Goal: Task Accomplishment & Management: Manage account settings

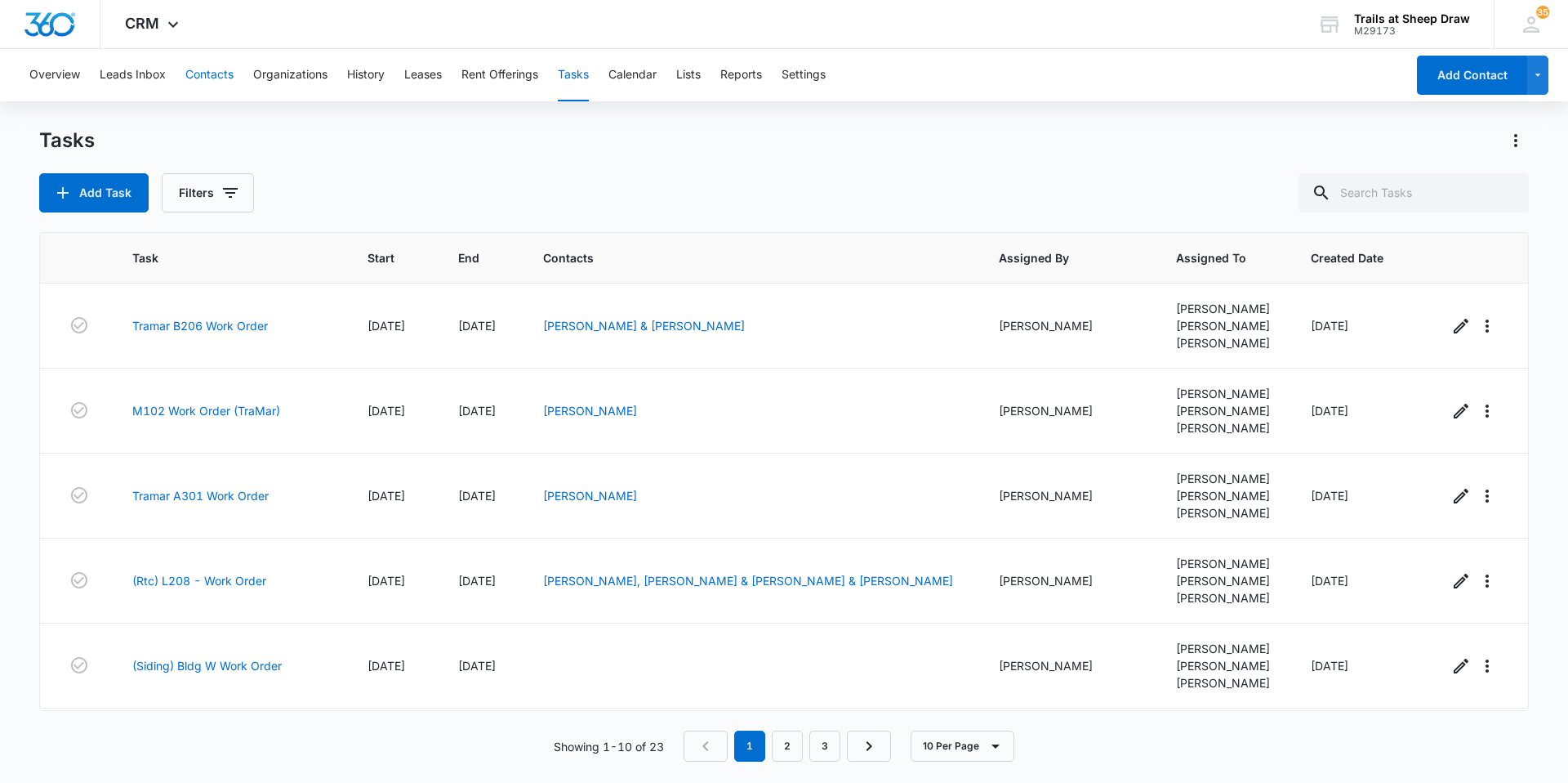
click at [221, 75] on button "Contacts" at bounding box center [209, 74] width 49 height 52
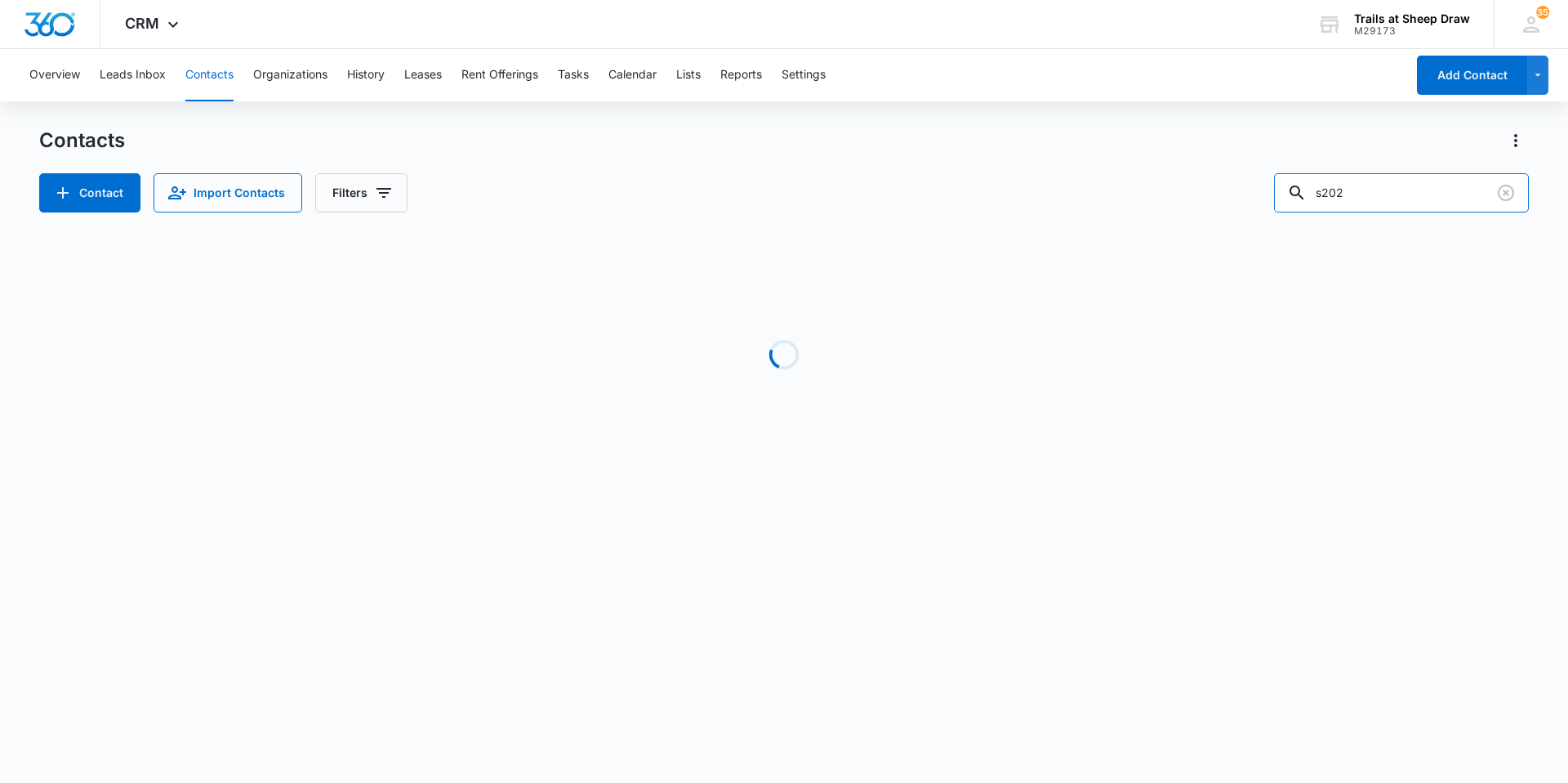
drag, startPoint x: 1403, startPoint y: 193, endPoint x: 1070, endPoint y: 237, distance: 335.9
click at [1072, 235] on div "Contacts Contact Import Contacts Filters s202 Loading No Results" at bounding box center [784, 312] width 1489 height 369
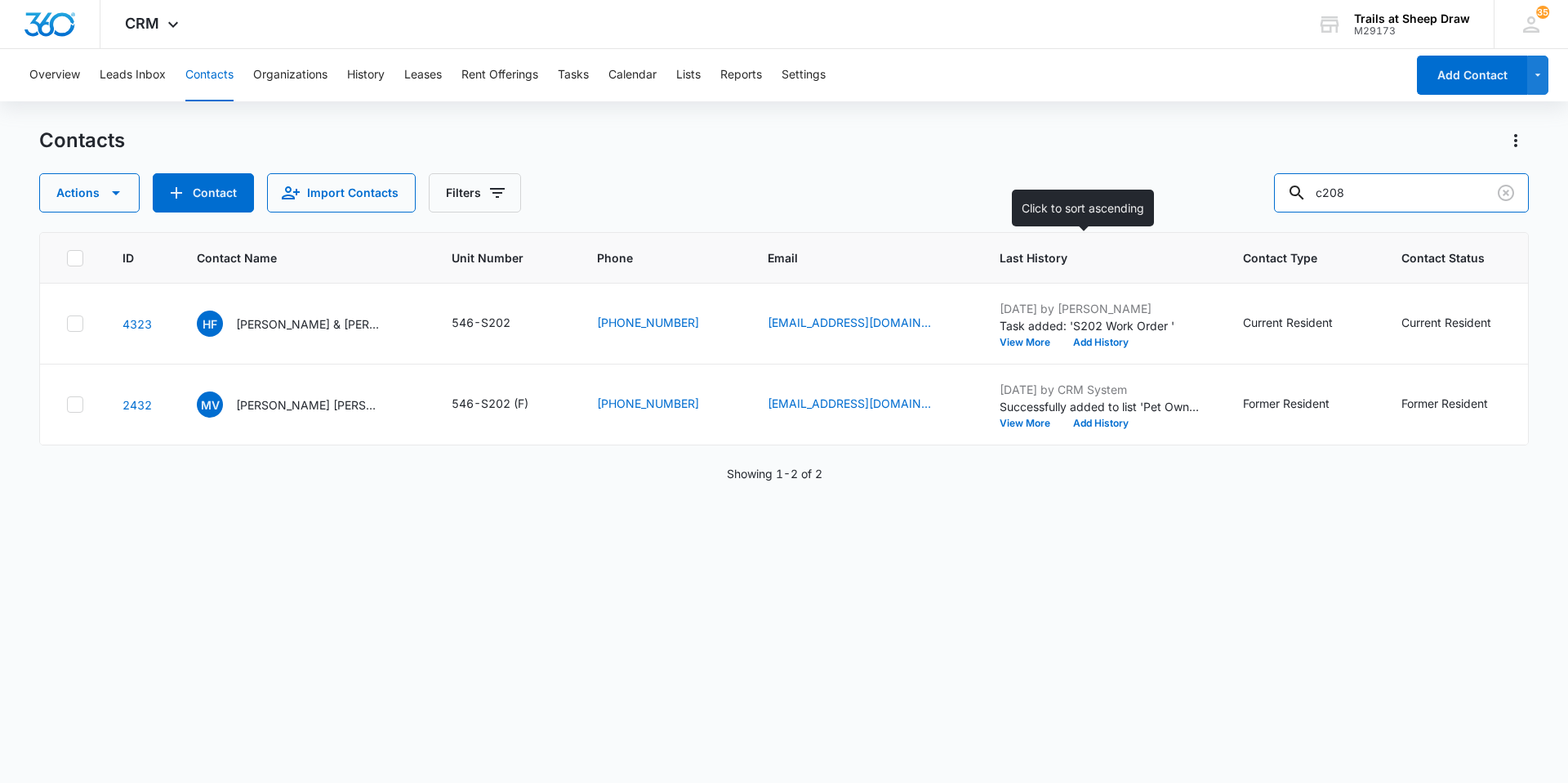
type input "c208"
click at [315, 324] on p "[PERSON_NAME] & [PERSON_NAME]" at bounding box center [310, 324] width 147 height 17
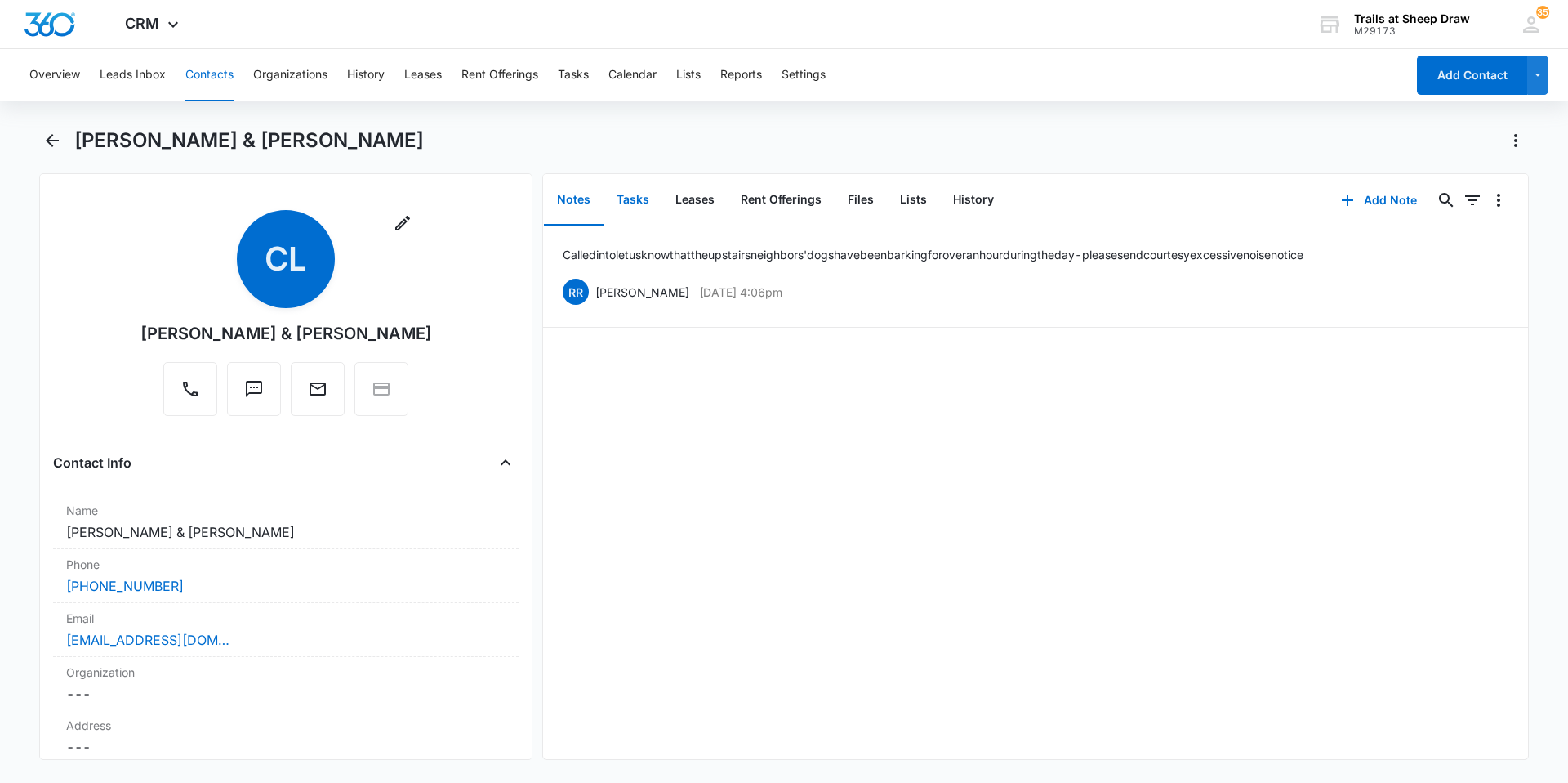
click at [643, 206] on button "Tasks" at bounding box center [633, 199] width 59 height 51
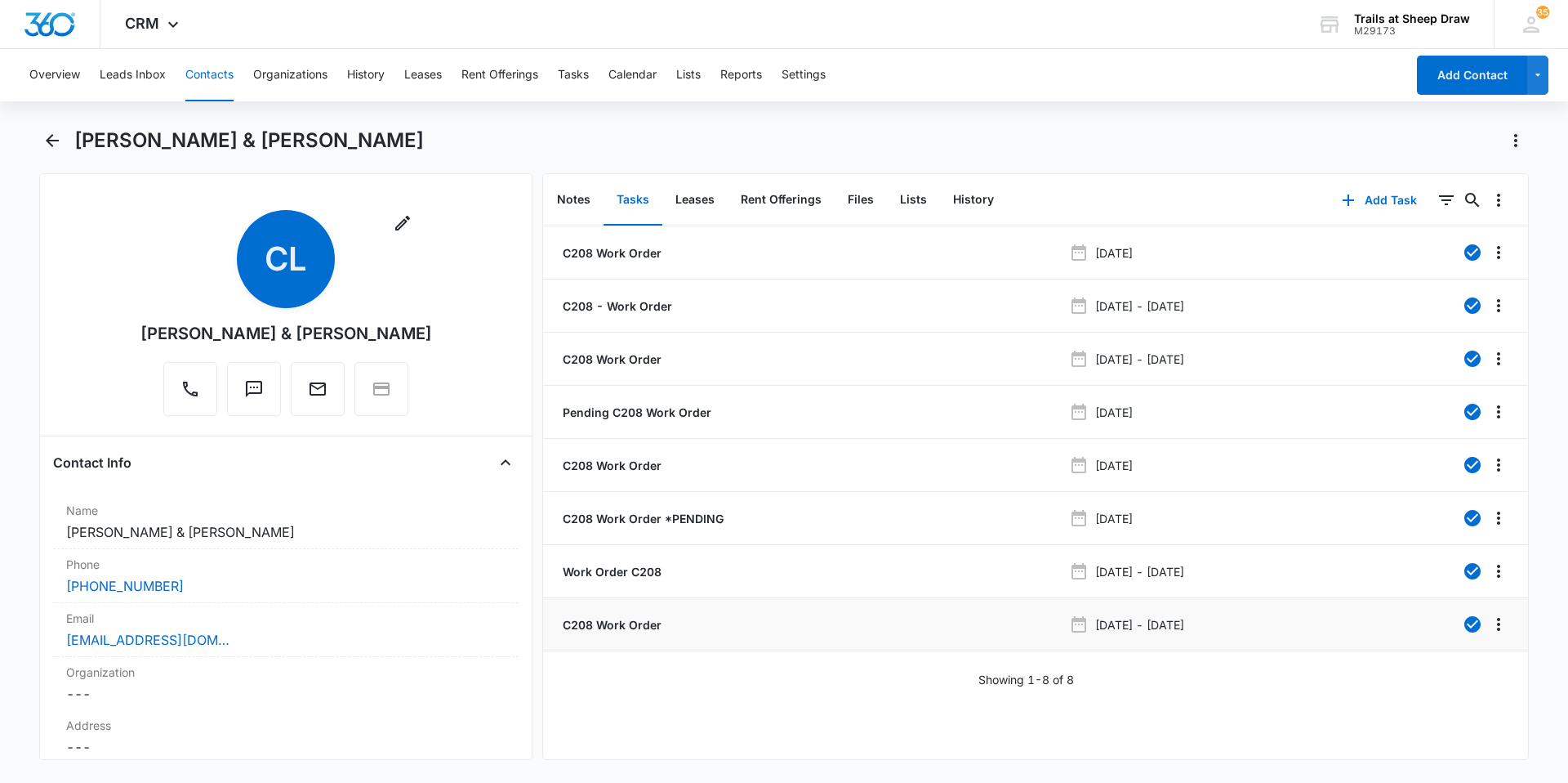
click at [606, 624] on p "C208 Work Order" at bounding box center [610, 625] width 102 height 17
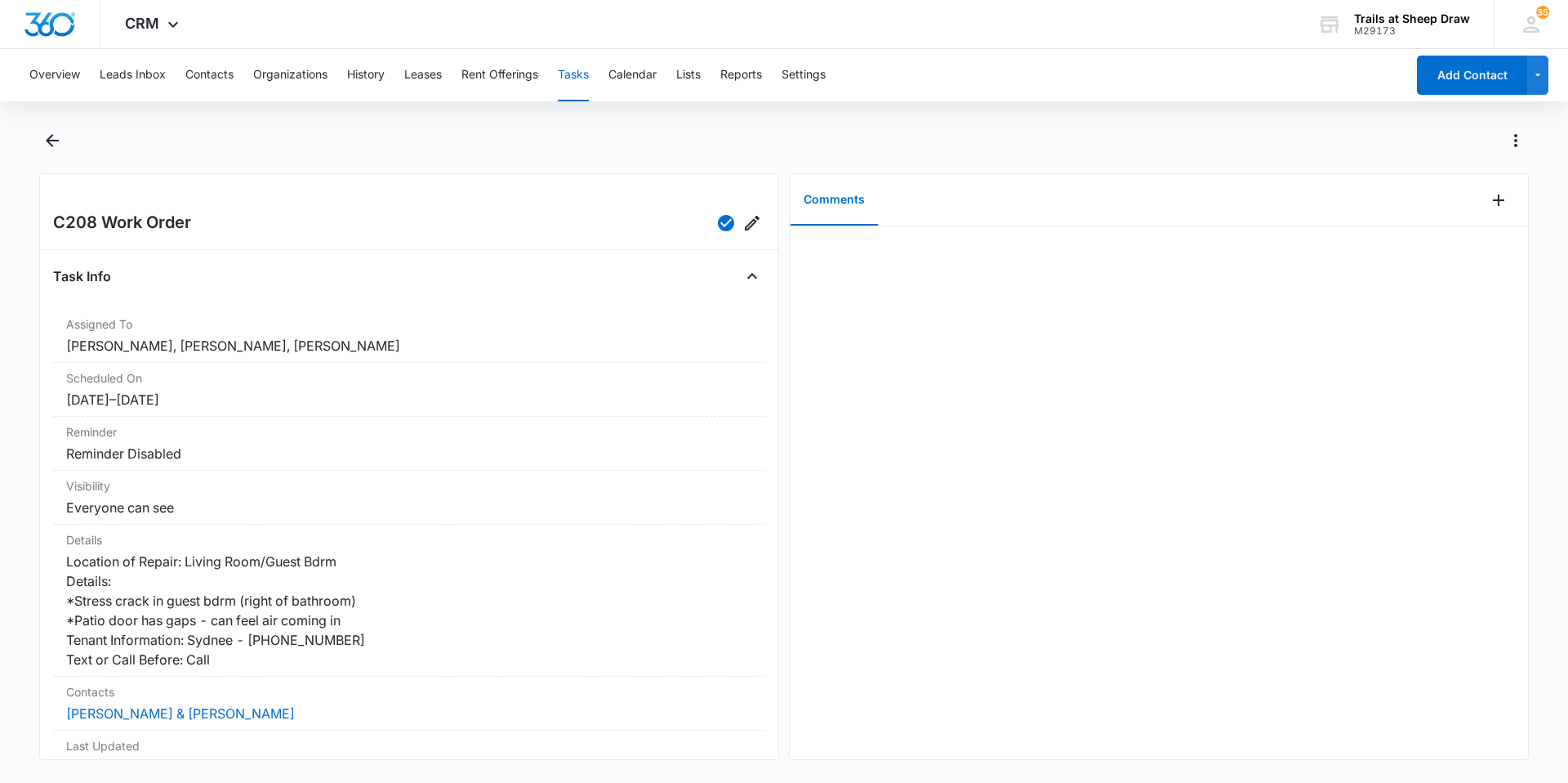
click at [579, 69] on button "Tasks" at bounding box center [573, 74] width 31 height 52
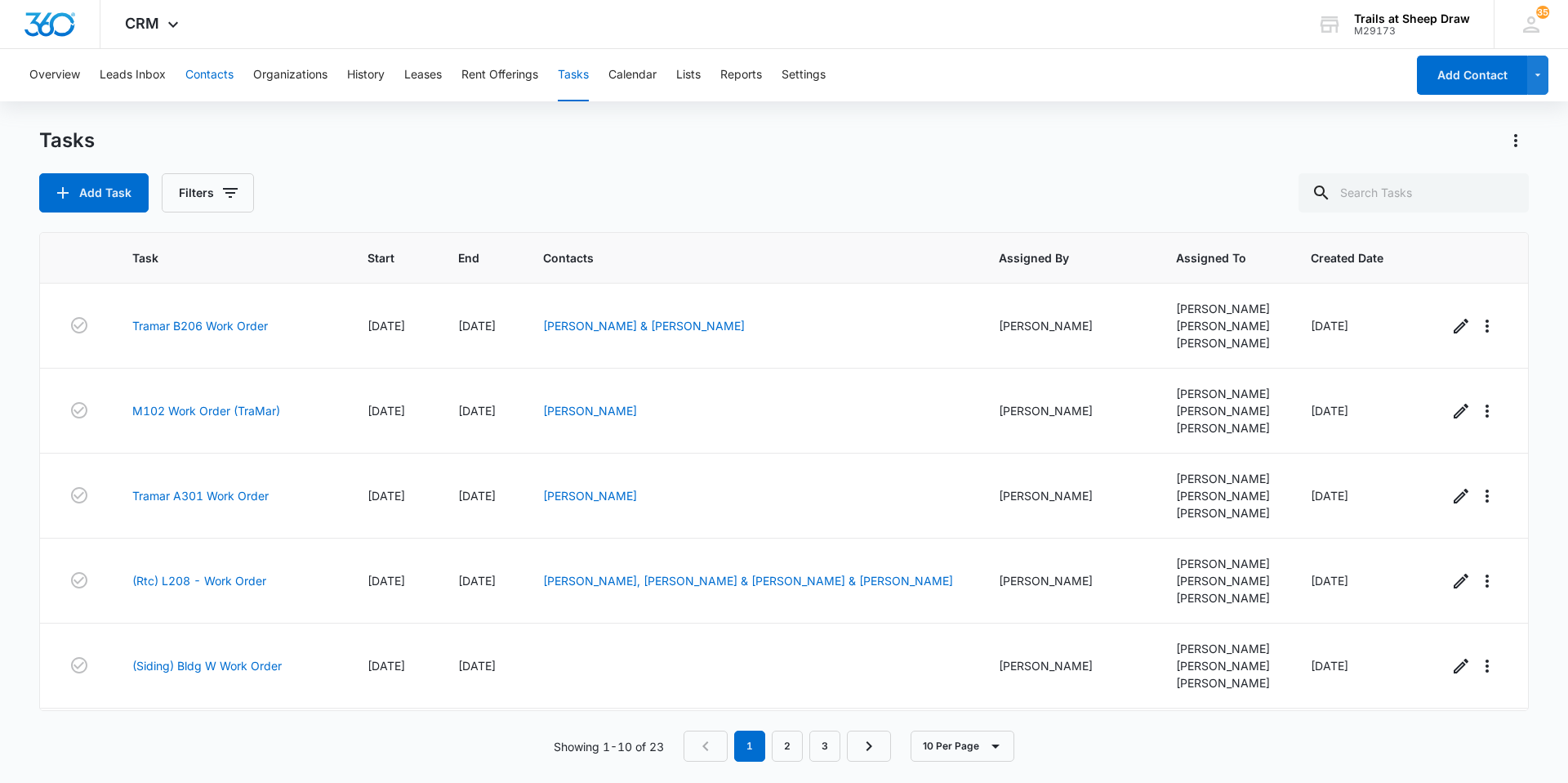
click at [227, 83] on button "Contacts" at bounding box center [209, 74] width 49 height 52
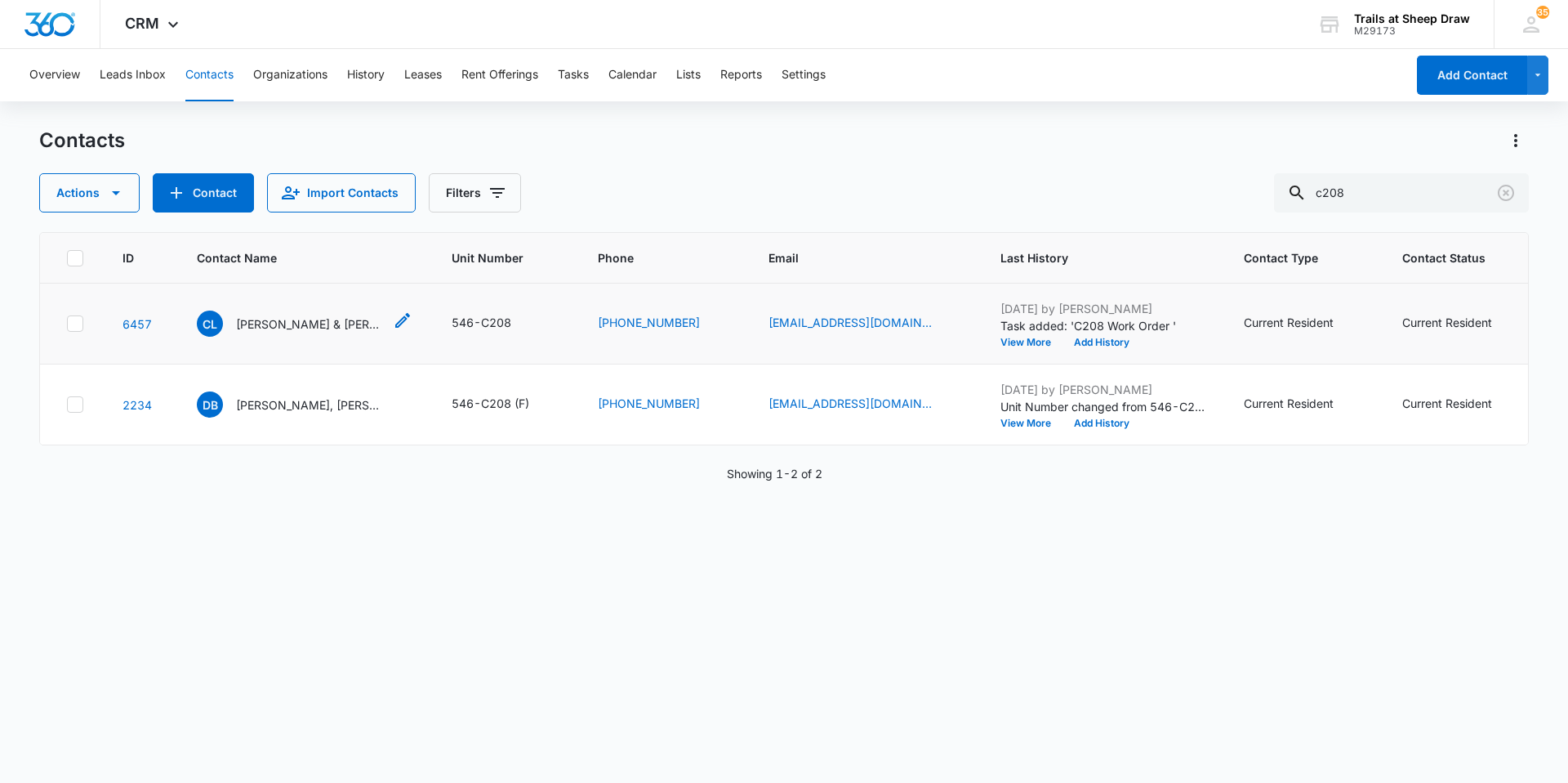
click at [348, 332] on p "[PERSON_NAME] & [PERSON_NAME]" at bounding box center [310, 324] width 147 height 17
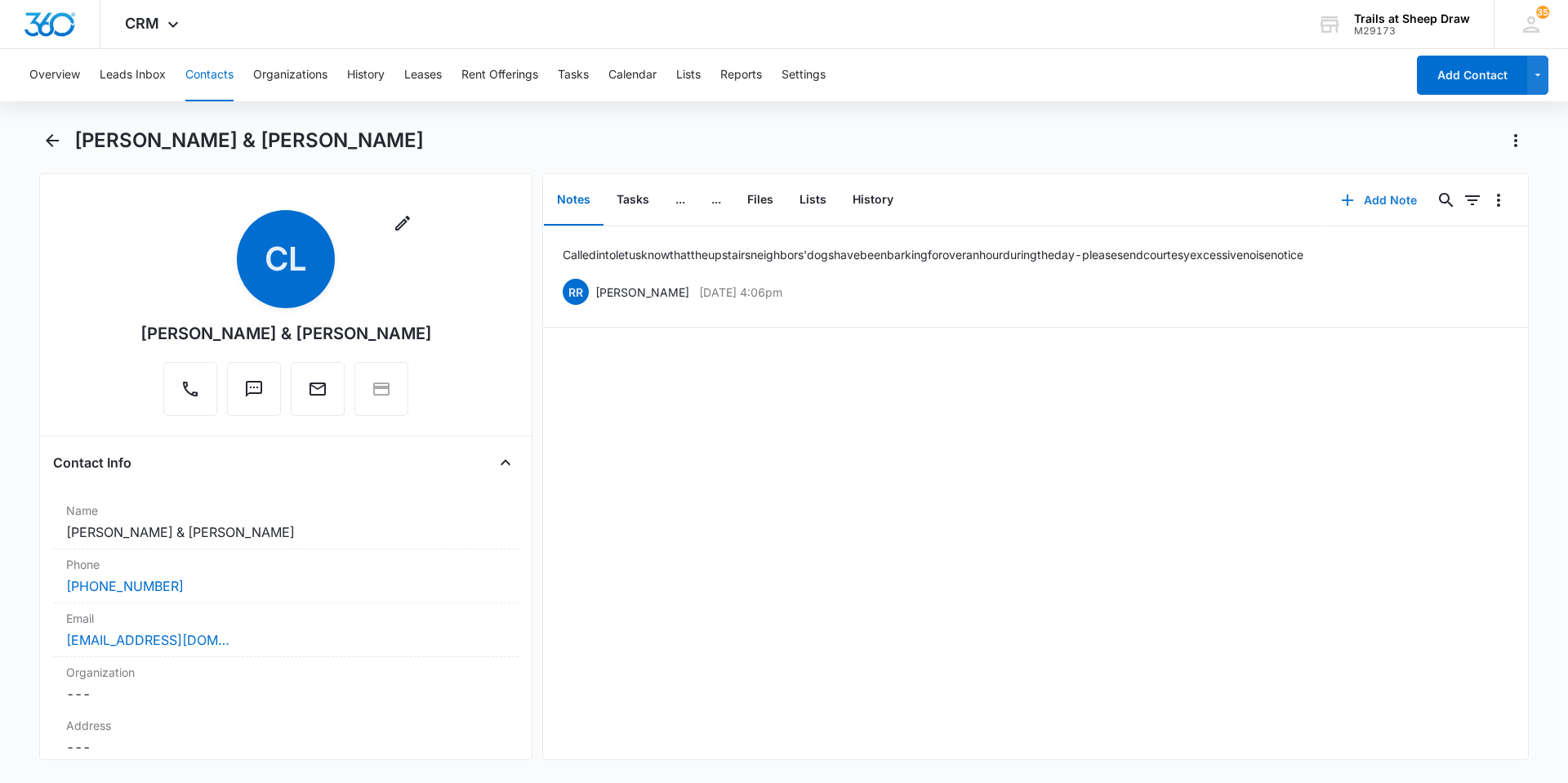
click at [1393, 196] on button "Add Note" at bounding box center [1378, 199] width 109 height 39
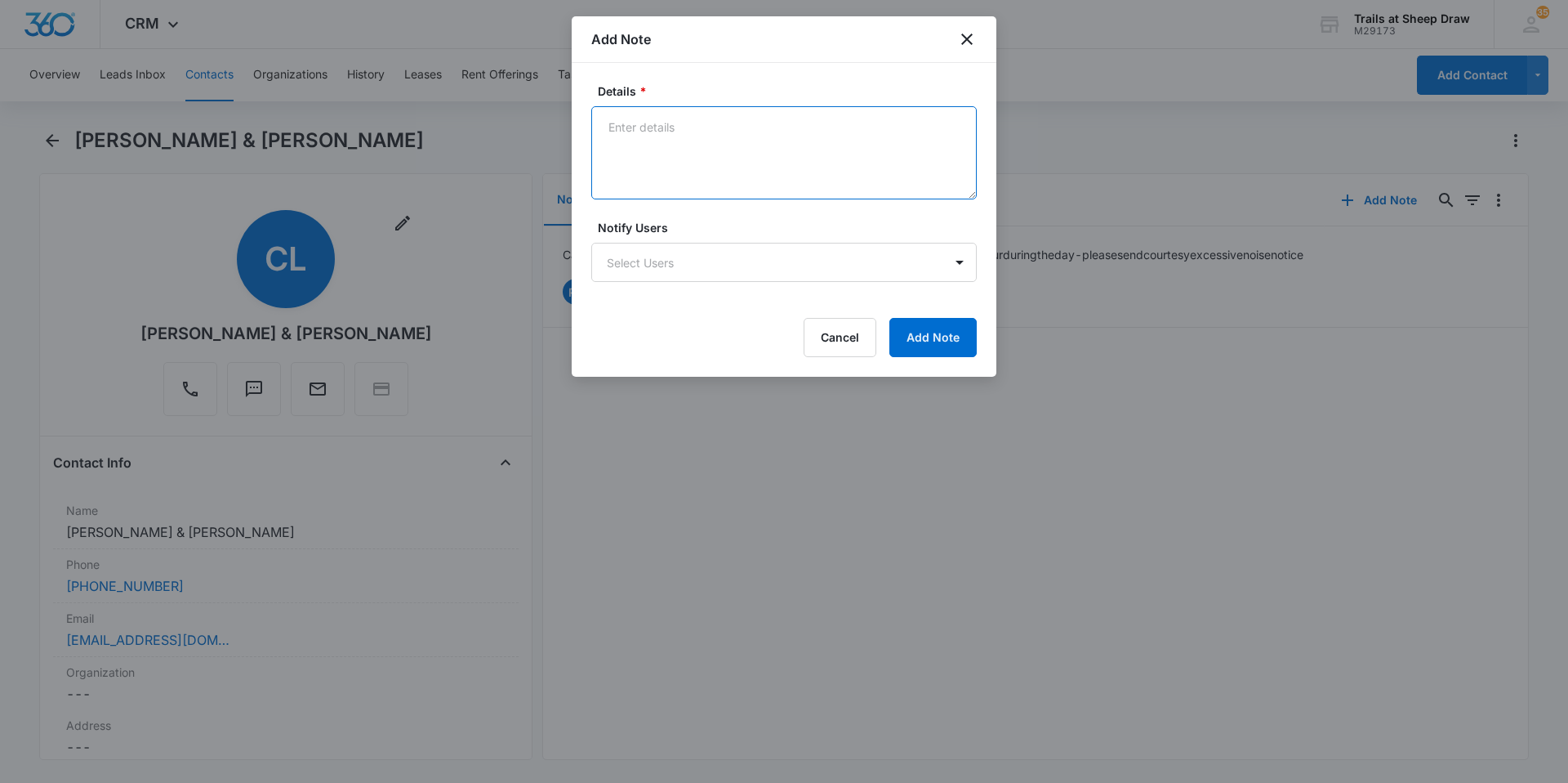
click at [703, 151] on textarea "Details *" at bounding box center [784, 153] width 385 height 93
click at [708, 155] on textarea "Called to let us know the upstairs neighbors dog has been" at bounding box center [784, 153] width 385 height 93
click at [783, 145] on textarea "Called to let us know the upstairs neighbors dog has been" at bounding box center [784, 153] width 385 height 93
click at [934, 137] on textarea "Called to let us know the upstairs neighbors dog has been" at bounding box center [784, 153] width 385 height 93
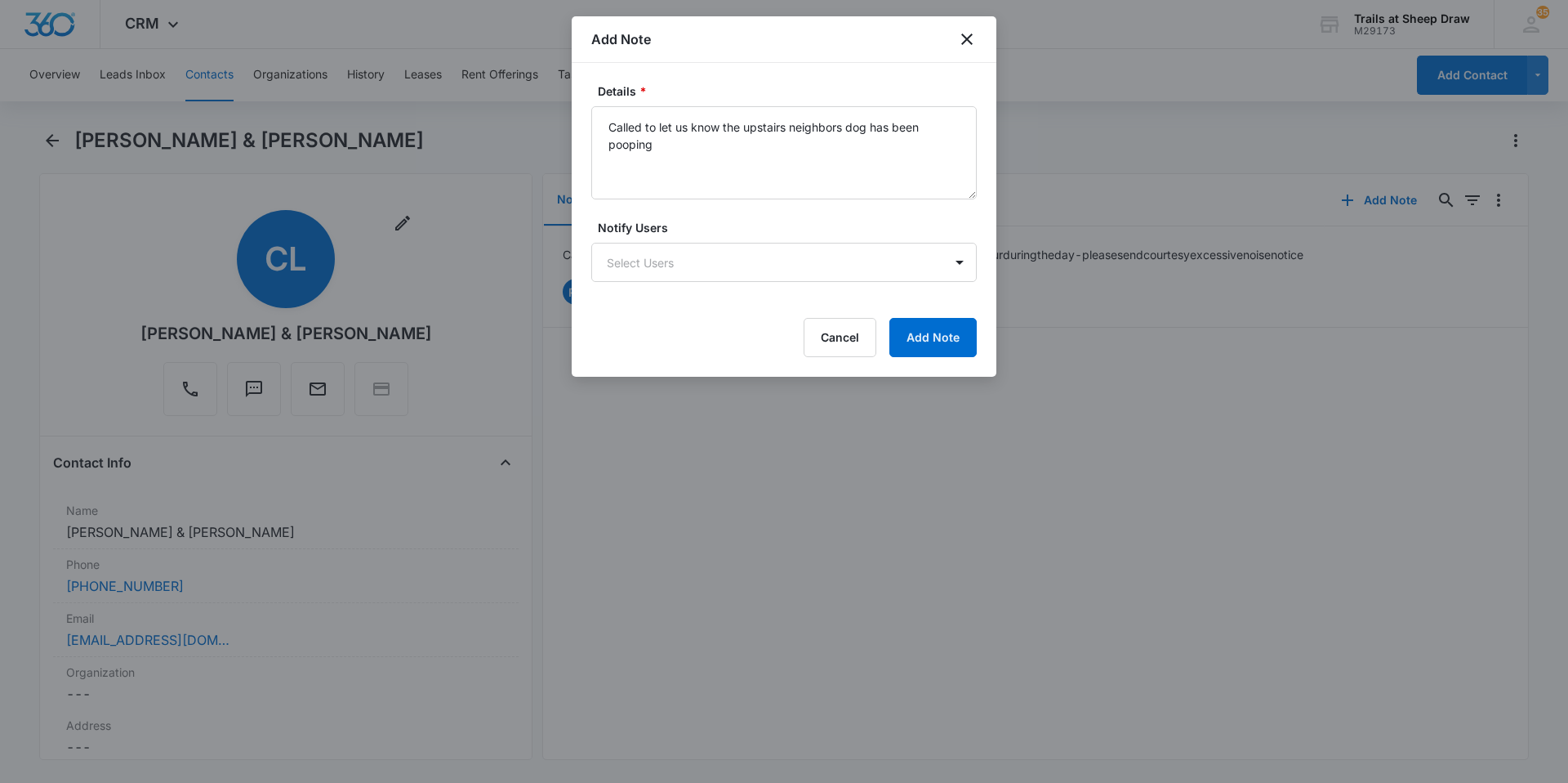
drag, startPoint x: 825, startPoint y: 130, endPoint x: 930, endPoint y: 85, distance: 114.2
click at [930, 85] on label "Details *" at bounding box center [790, 92] width 385 height 17
click at [930, 106] on textarea "Called to let us know the upstairs neighbors dog has been pooping" at bounding box center [784, 153] width 385 height 93
click at [764, 145] on textarea "Called to let us know the upstairs neighbor's dog has been pooping" at bounding box center [784, 153] width 385 height 93
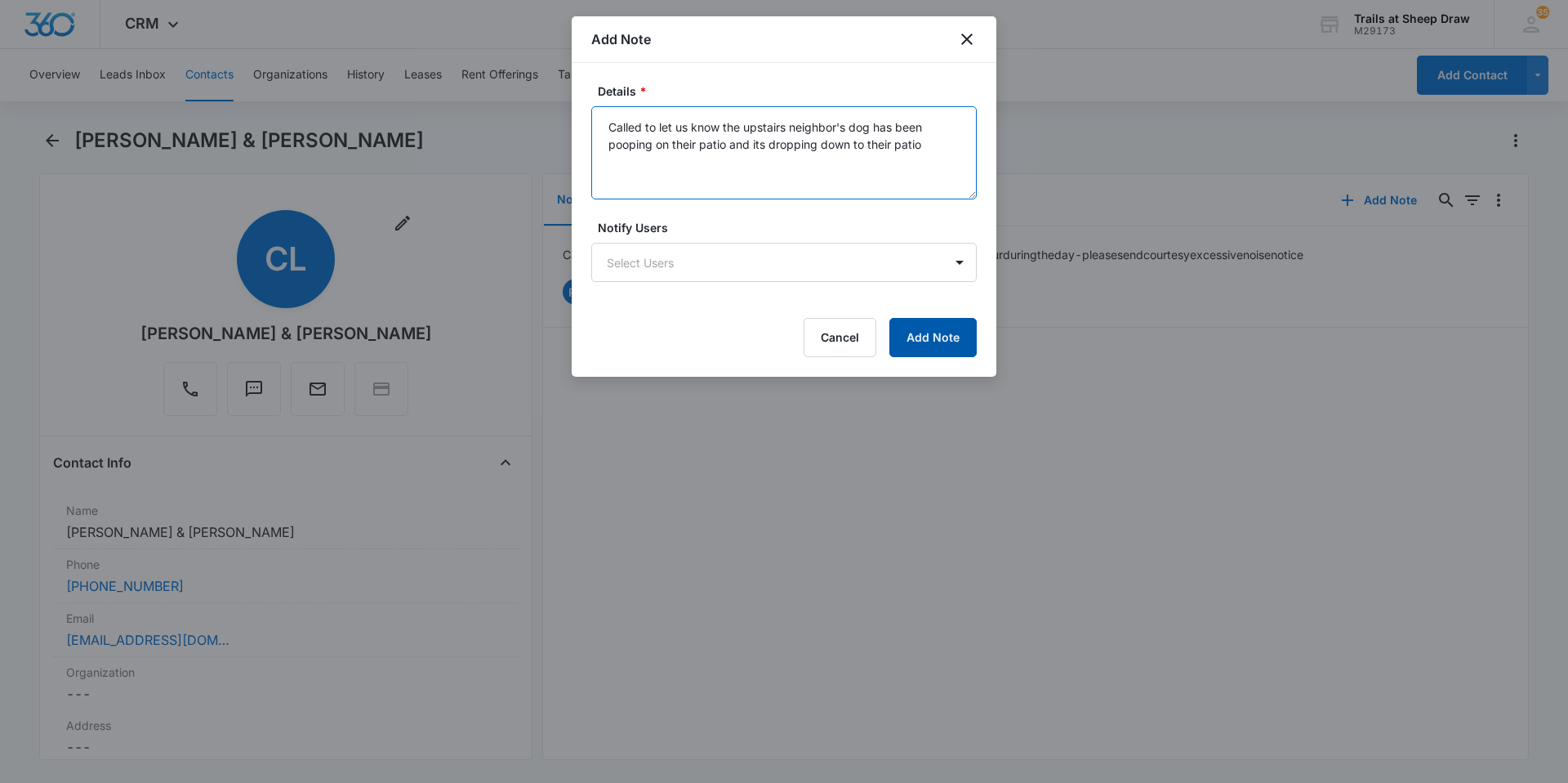
type textarea "Called to let us know the upstairs neighbor's dog has been pooping on their pat…"
click at [950, 323] on button "Add Note" at bounding box center [933, 337] width 88 height 39
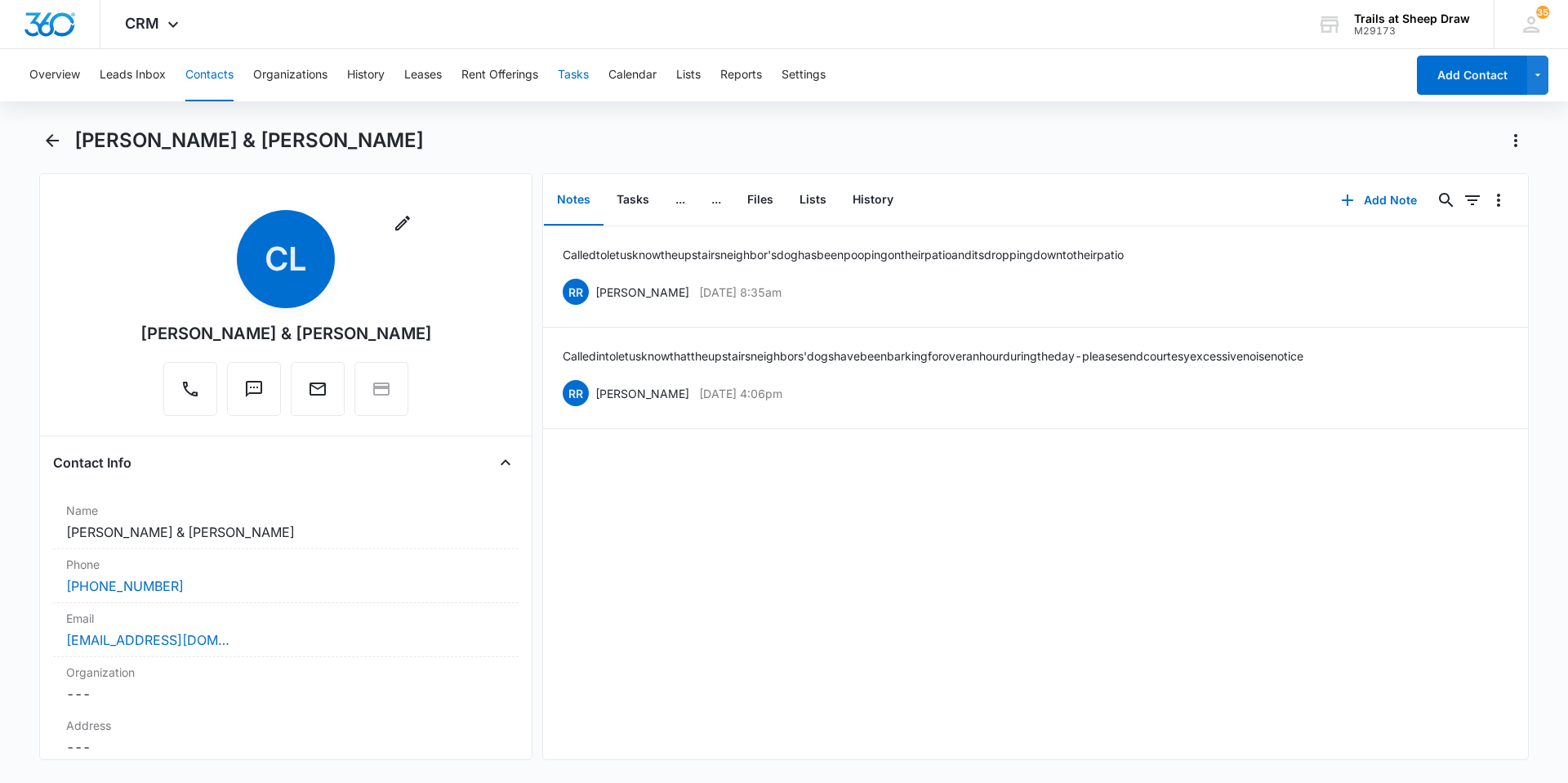
click at [585, 66] on button "Tasks" at bounding box center [573, 74] width 31 height 52
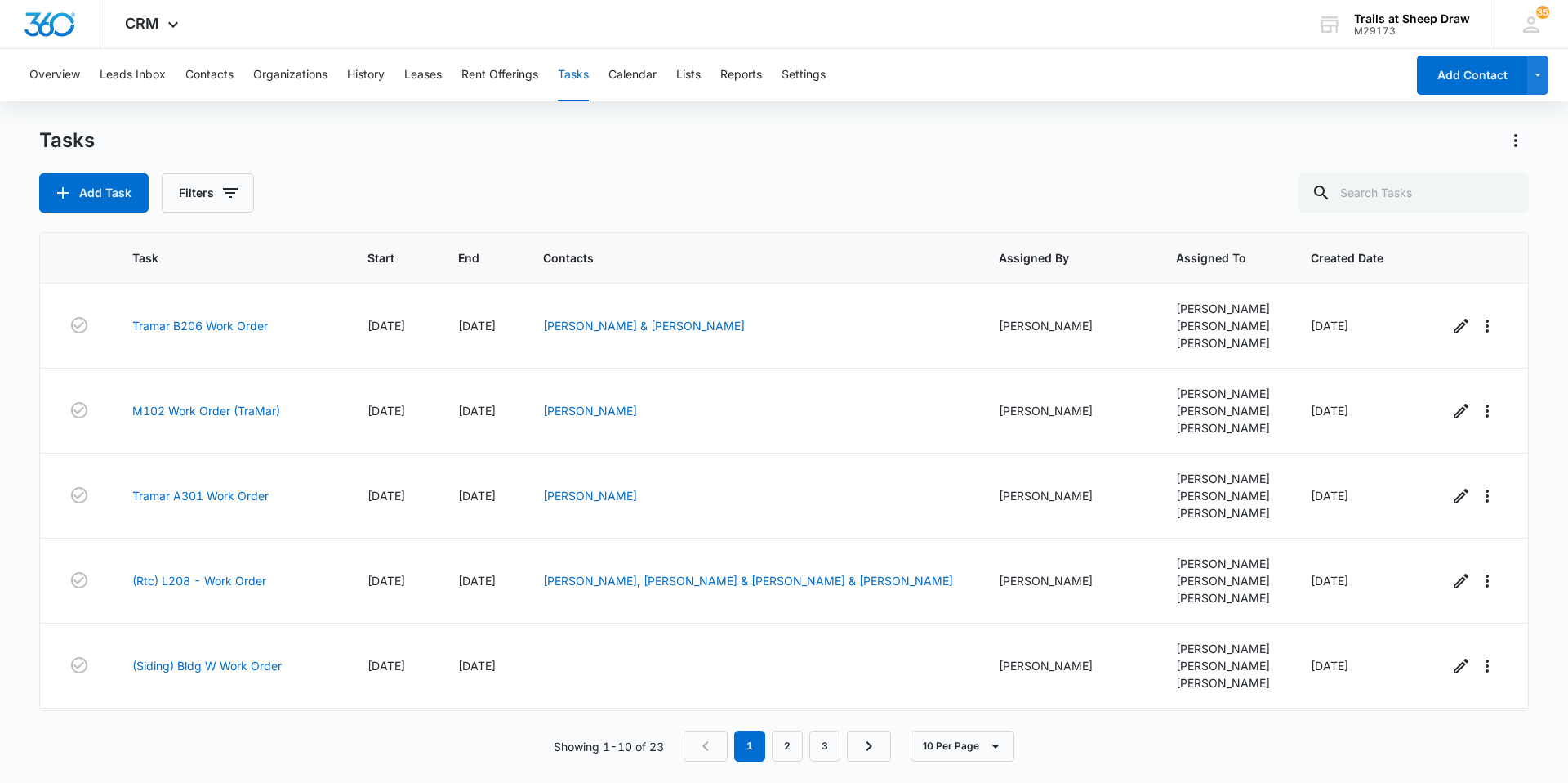
click at [352, 154] on div "Tasks Add Task Filters" at bounding box center [784, 170] width 1489 height 85
click at [832, 750] on link "3" at bounding box center [825, 746] width 31 height 31
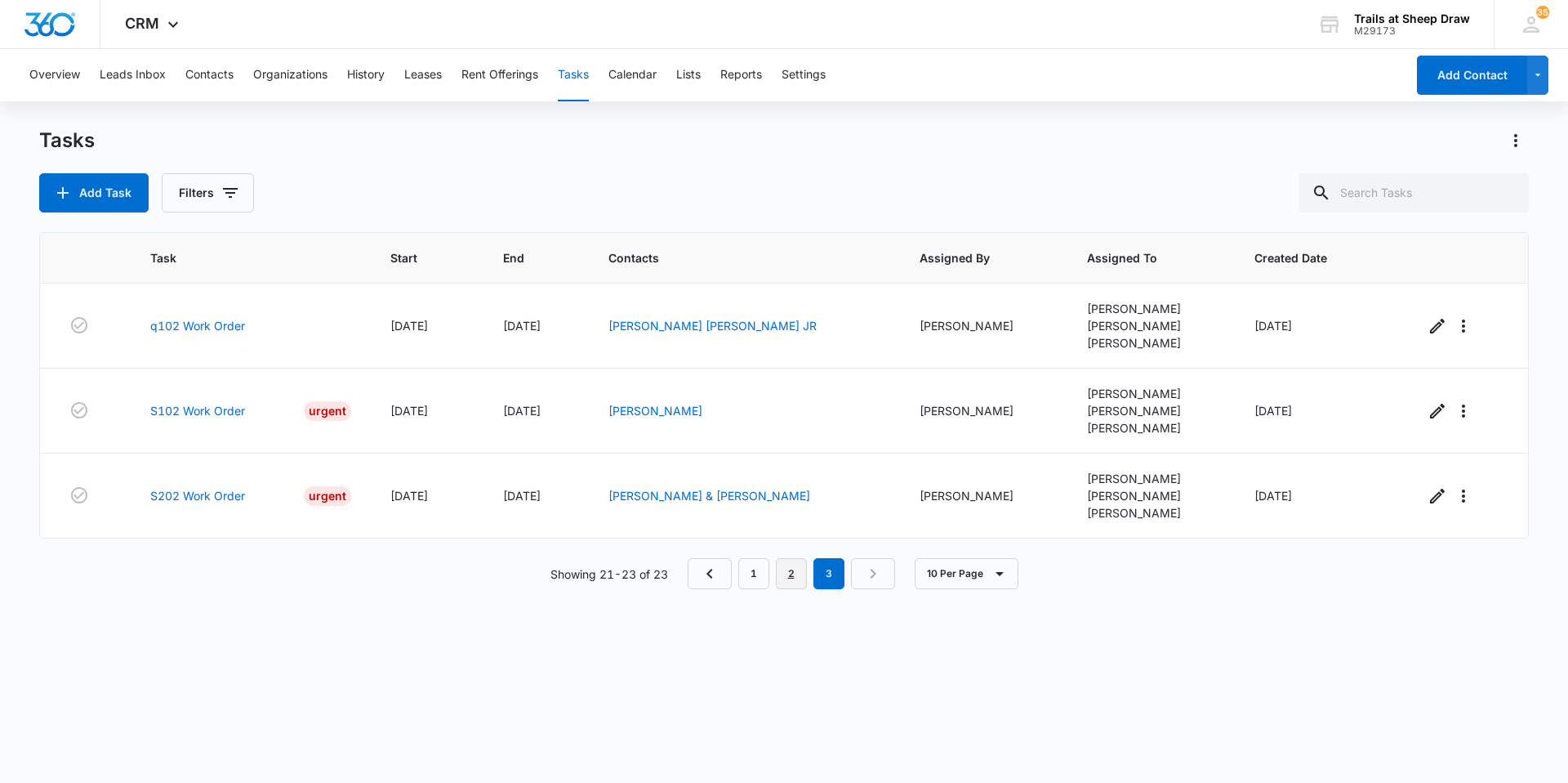
click at [784, 578] on link "2" at bounding box center [791, 573] width 31 height 31
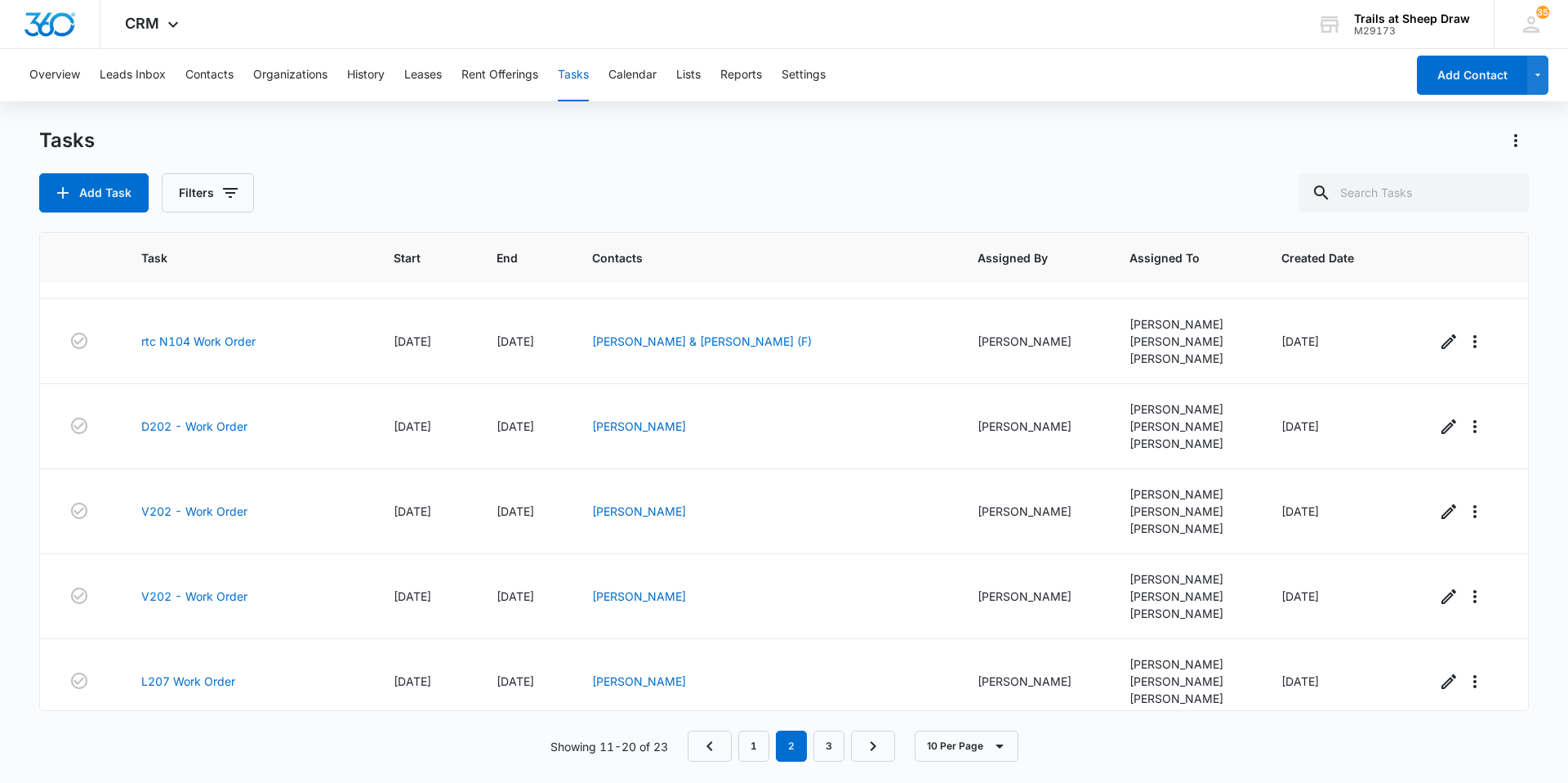
scroll to position [14, 0]
